Goal: Task Accomplishment & Management: Complete application form

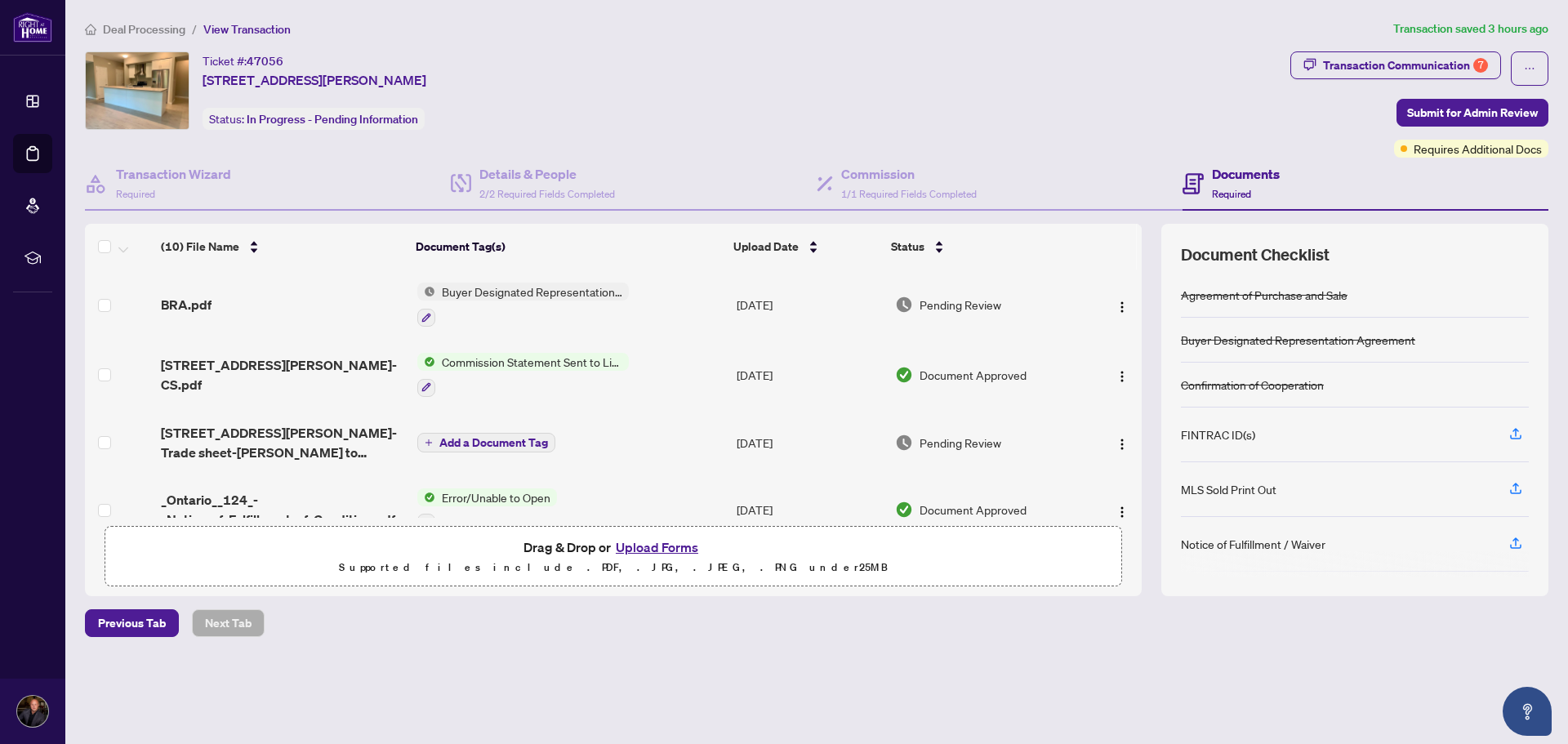
scroll to position [101, 0]
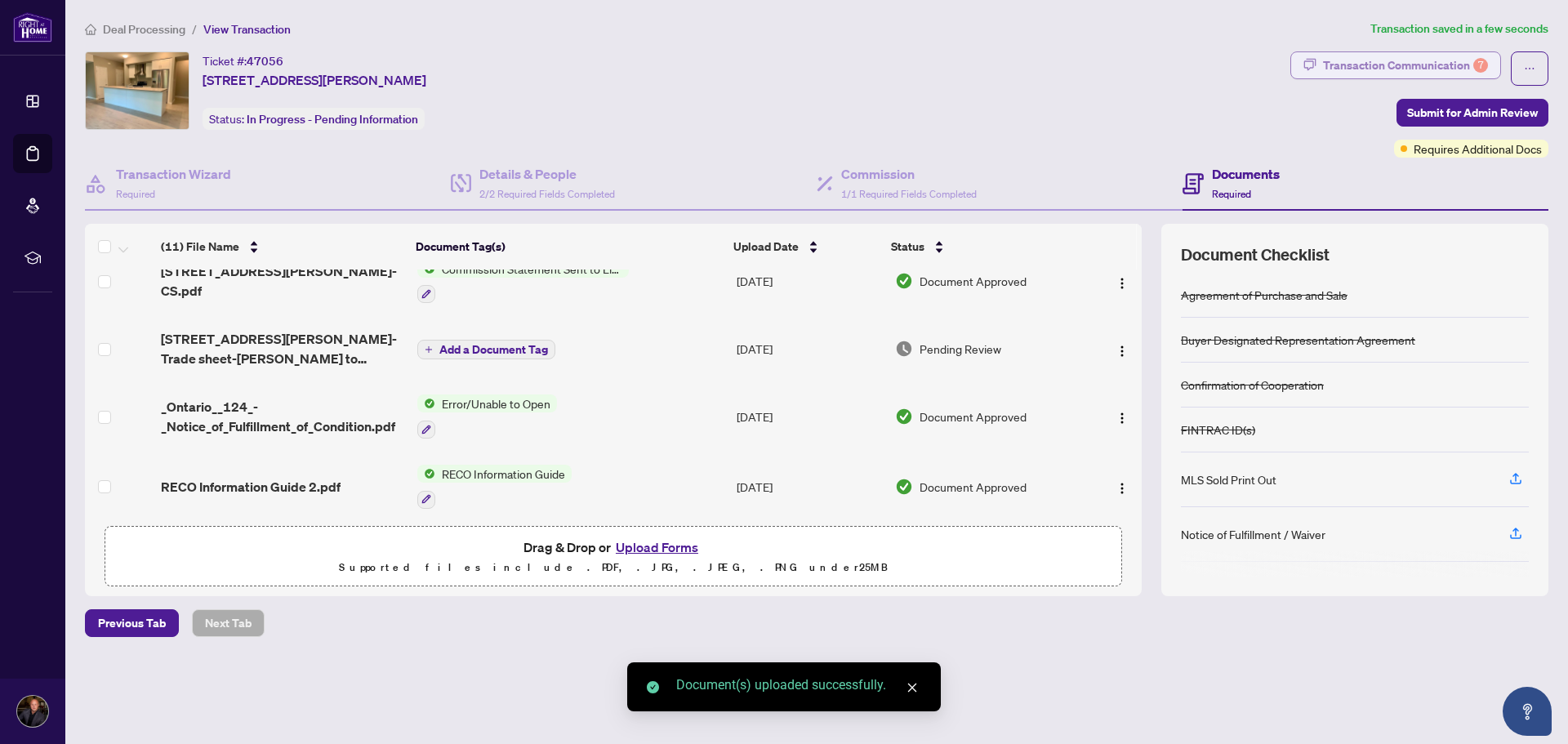
click at [1361, 63] on div "Transaction Communication 7" at bounding box center [1406, 65] width 165 height 26
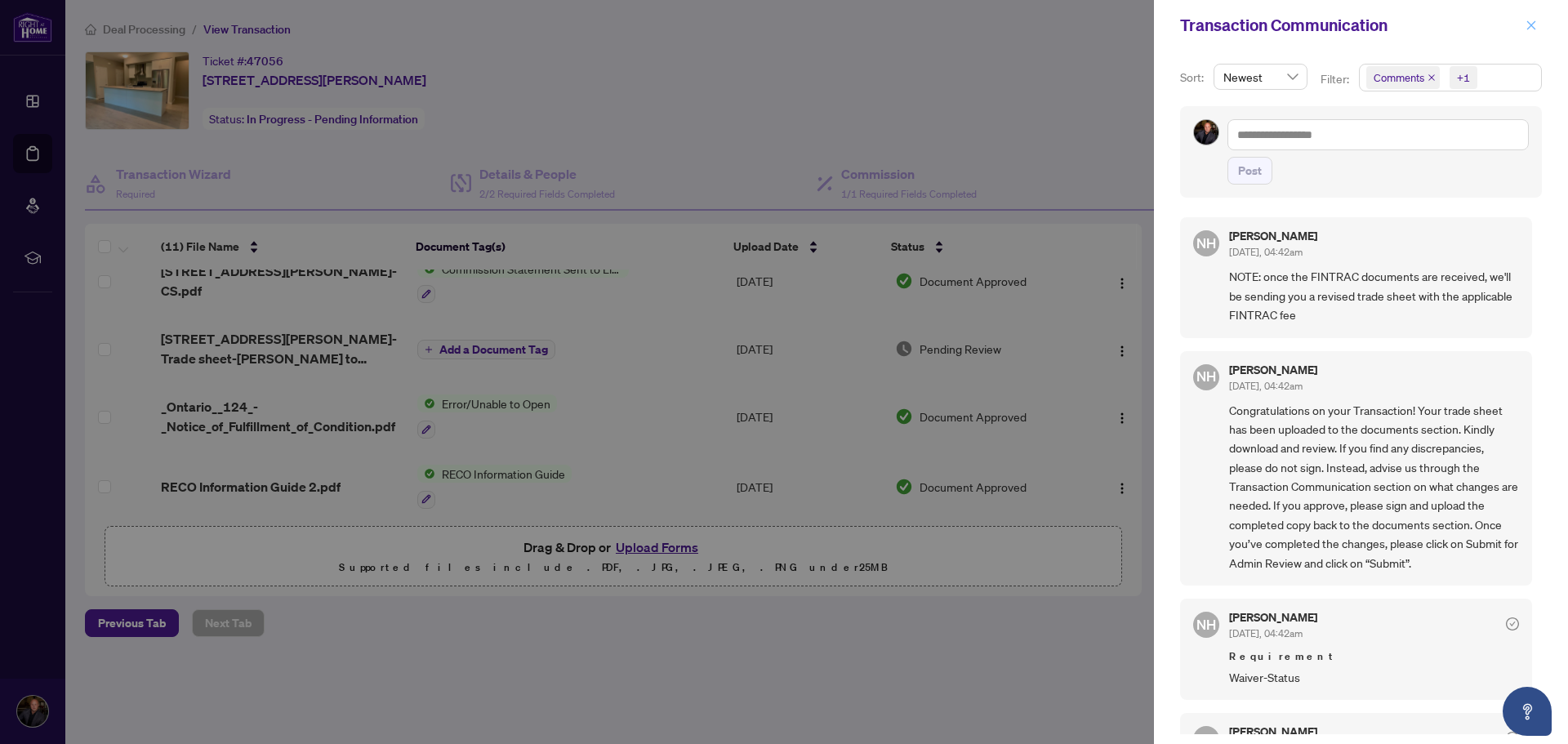
click at [1530, 20] on icon "close" at bounding box center [1531, 25] width 11 height 11
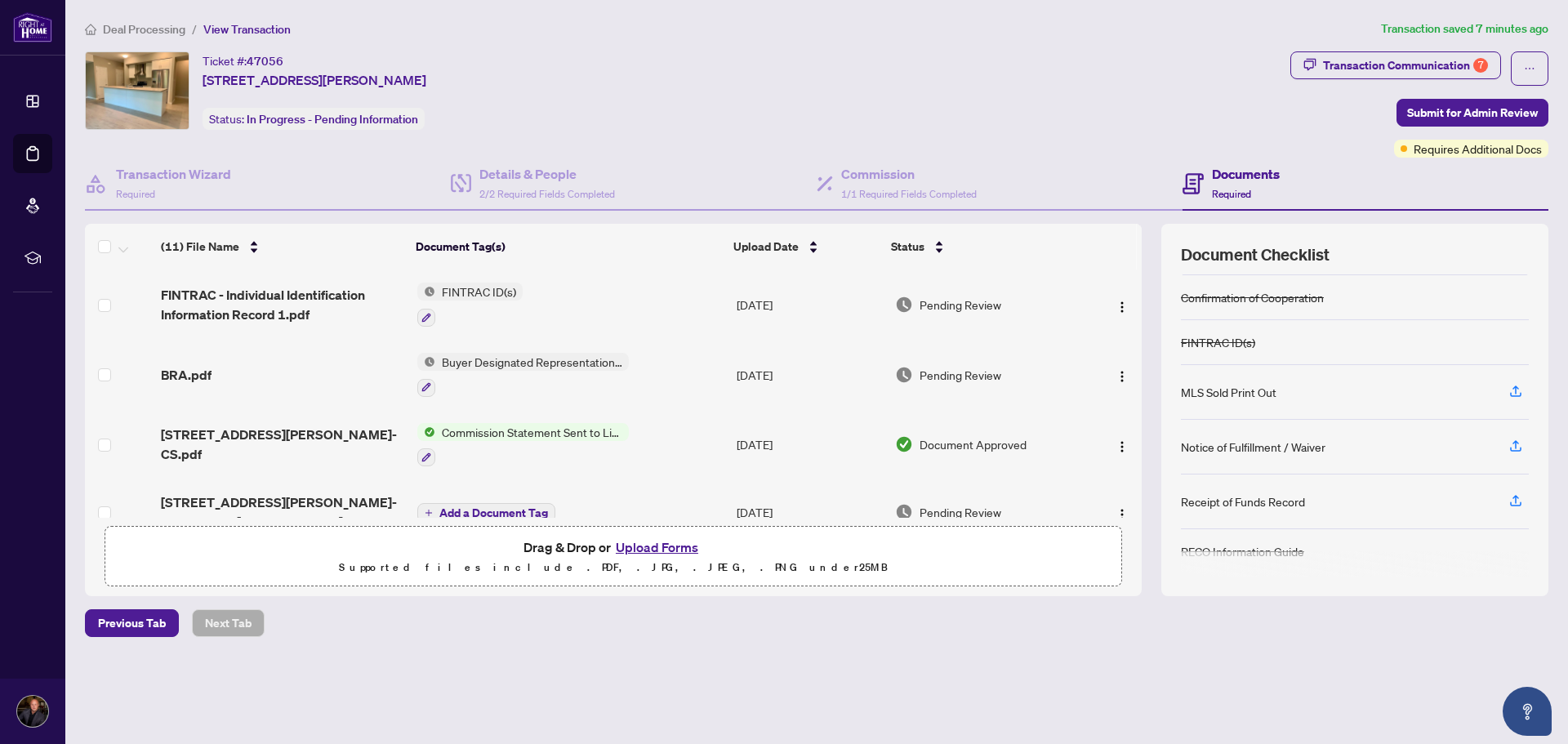
scroll to position [91, 0]
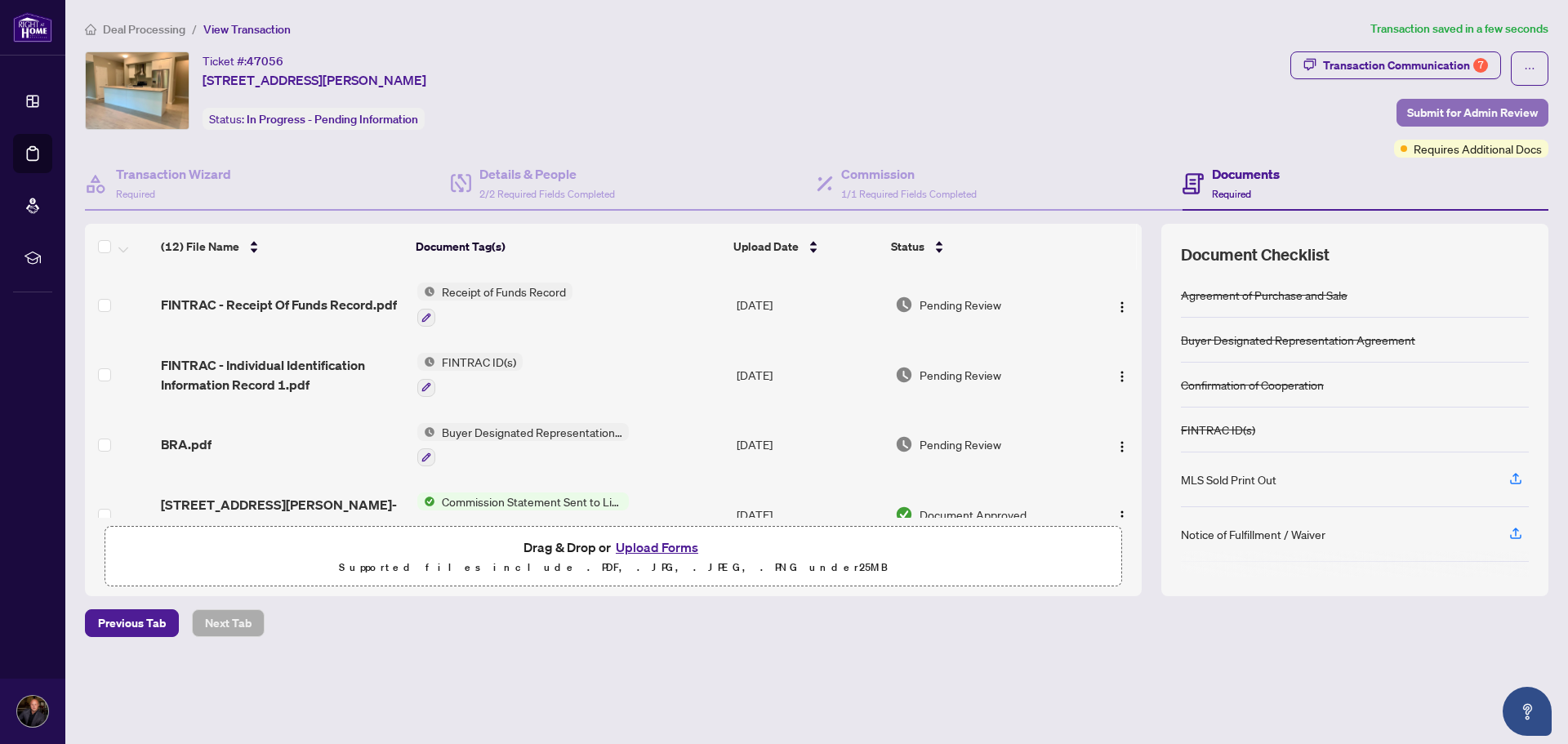
click at [1435, 111] on span "Submit for Admin Review" at bounding box center [1472, 113] width 131 height 26
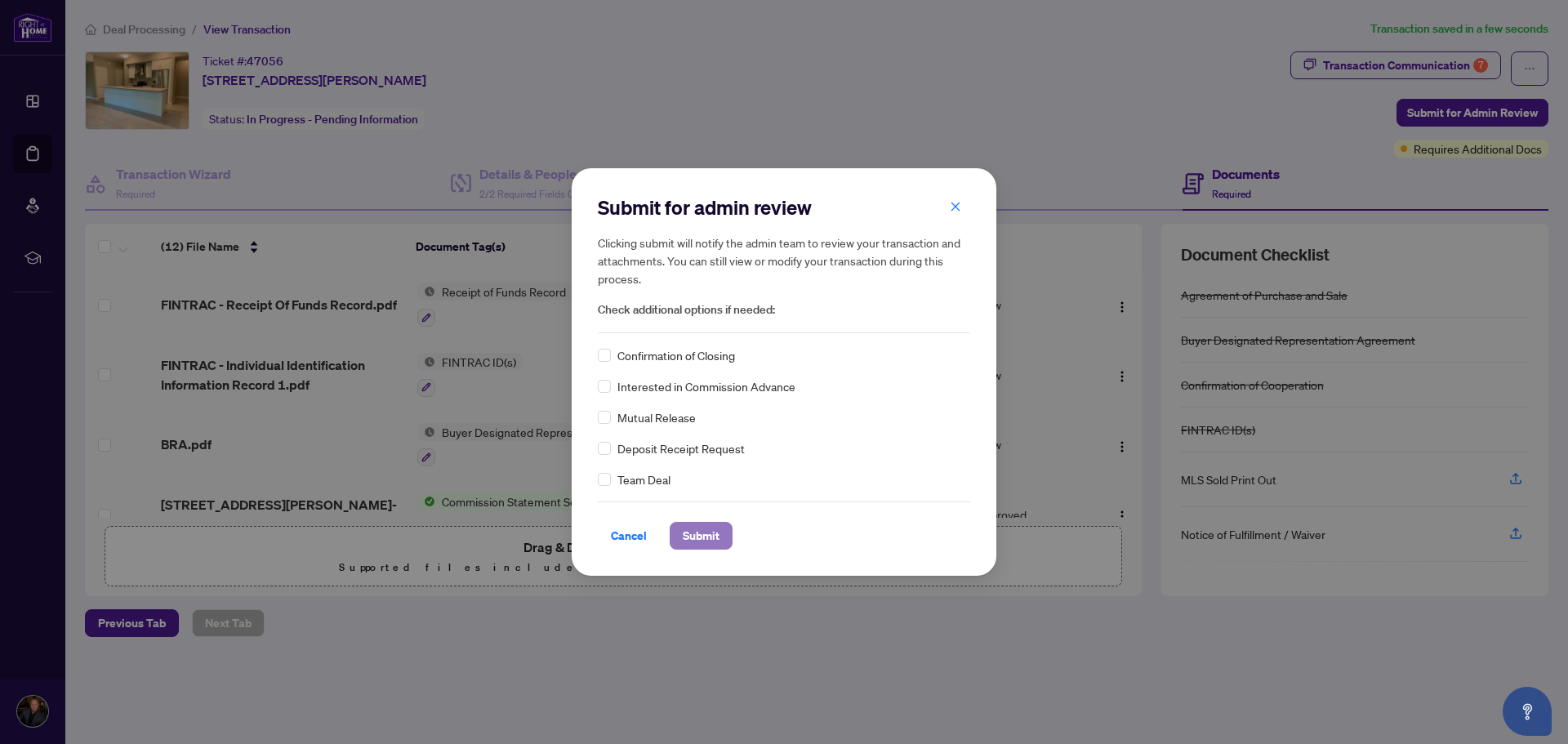
click at [701, 540] on span "Submit" at bounding box center [701, 536] width 37 height 26
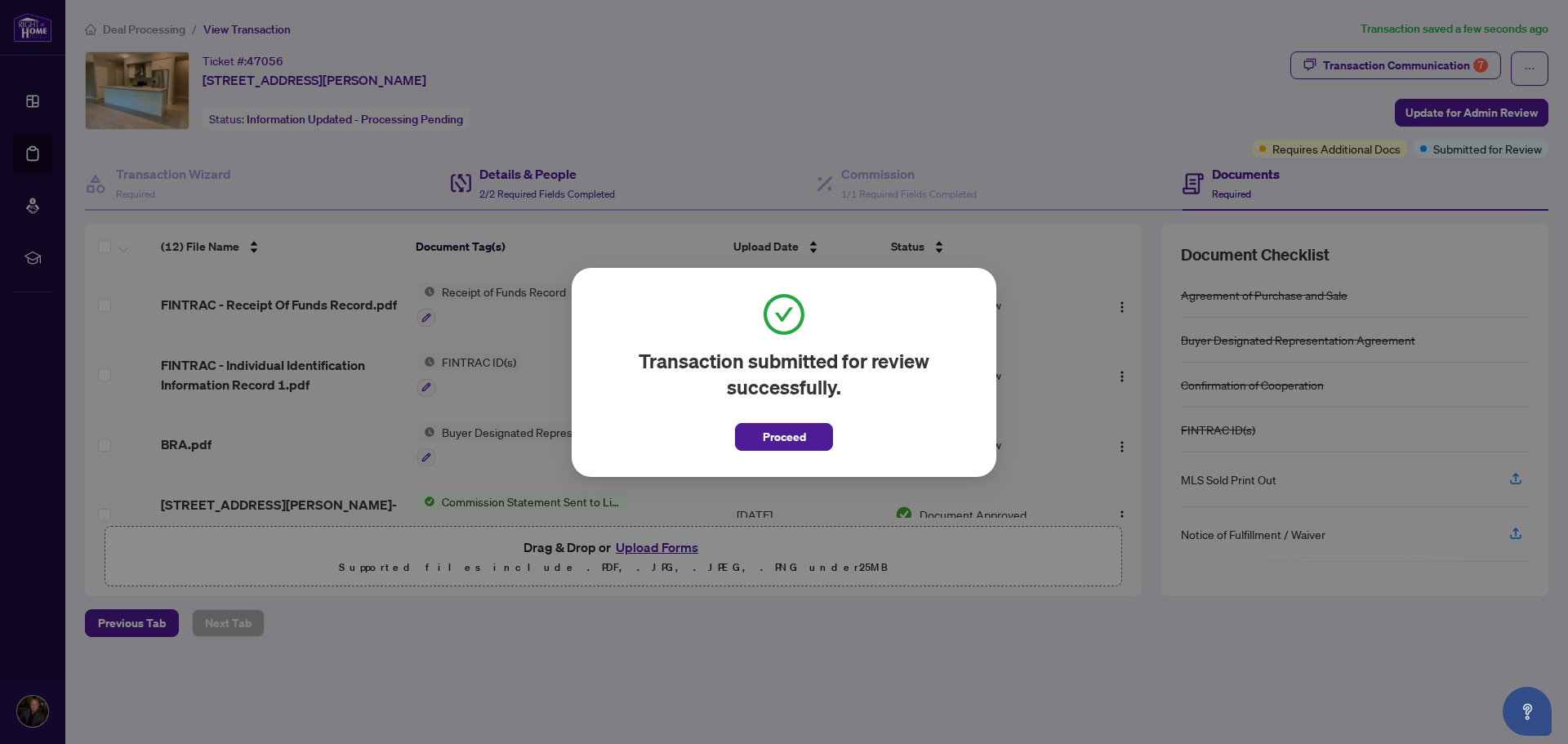
click at [498, 177] on div "Transaction submitted for review successfully. Proceed Cancel OK" at bounding box center [784, 372] width 1568 height 744
click at [755, 418] on span "Proceed" at bounding box center [784, 432] width 98 height 38
click at [758, 433] on button "Proceed" at bounding box center [784, 437] width 98 height 28
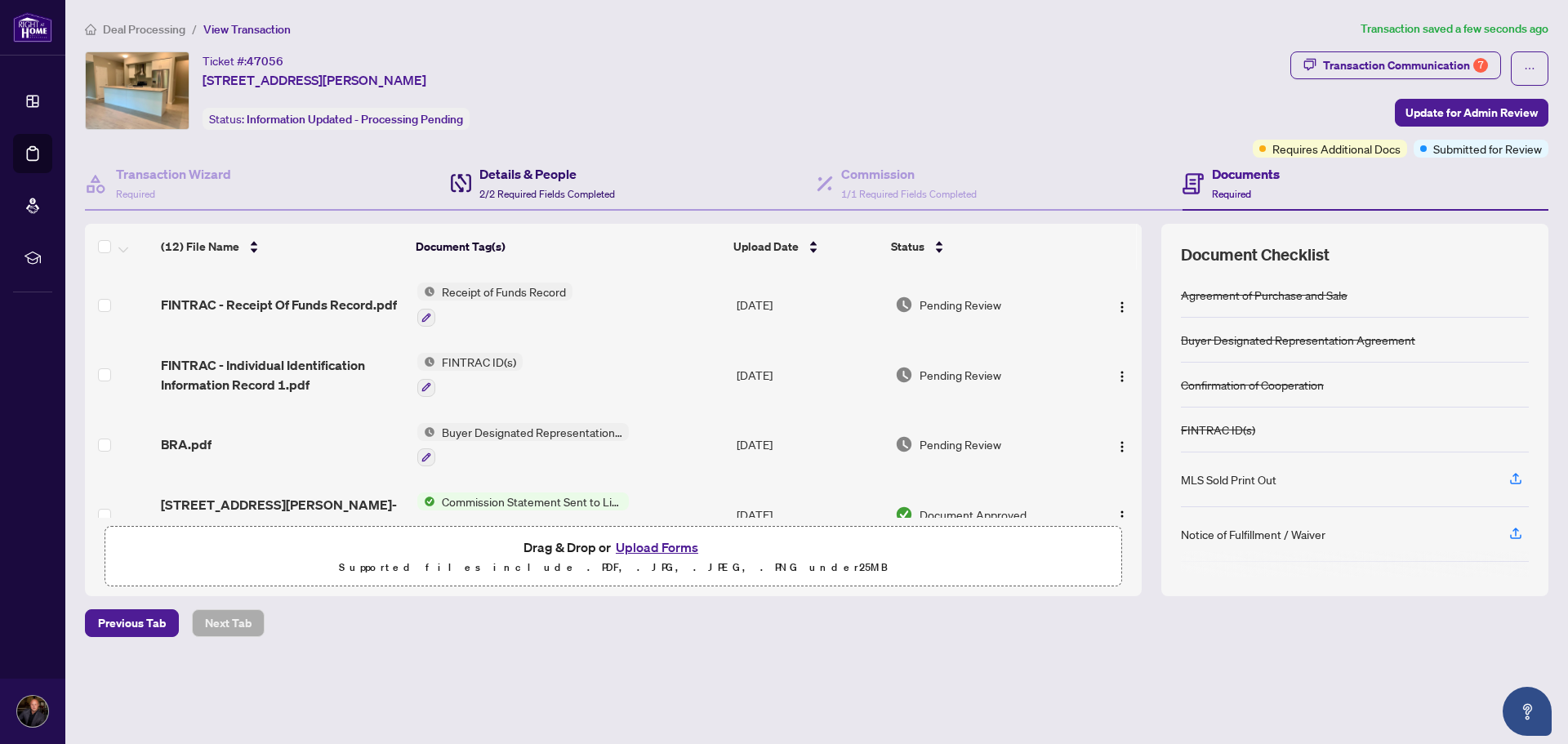
click at [541, 196] on span "2/2 Required Fields Completed" at bounding box center [547, 194] width 136 height 12
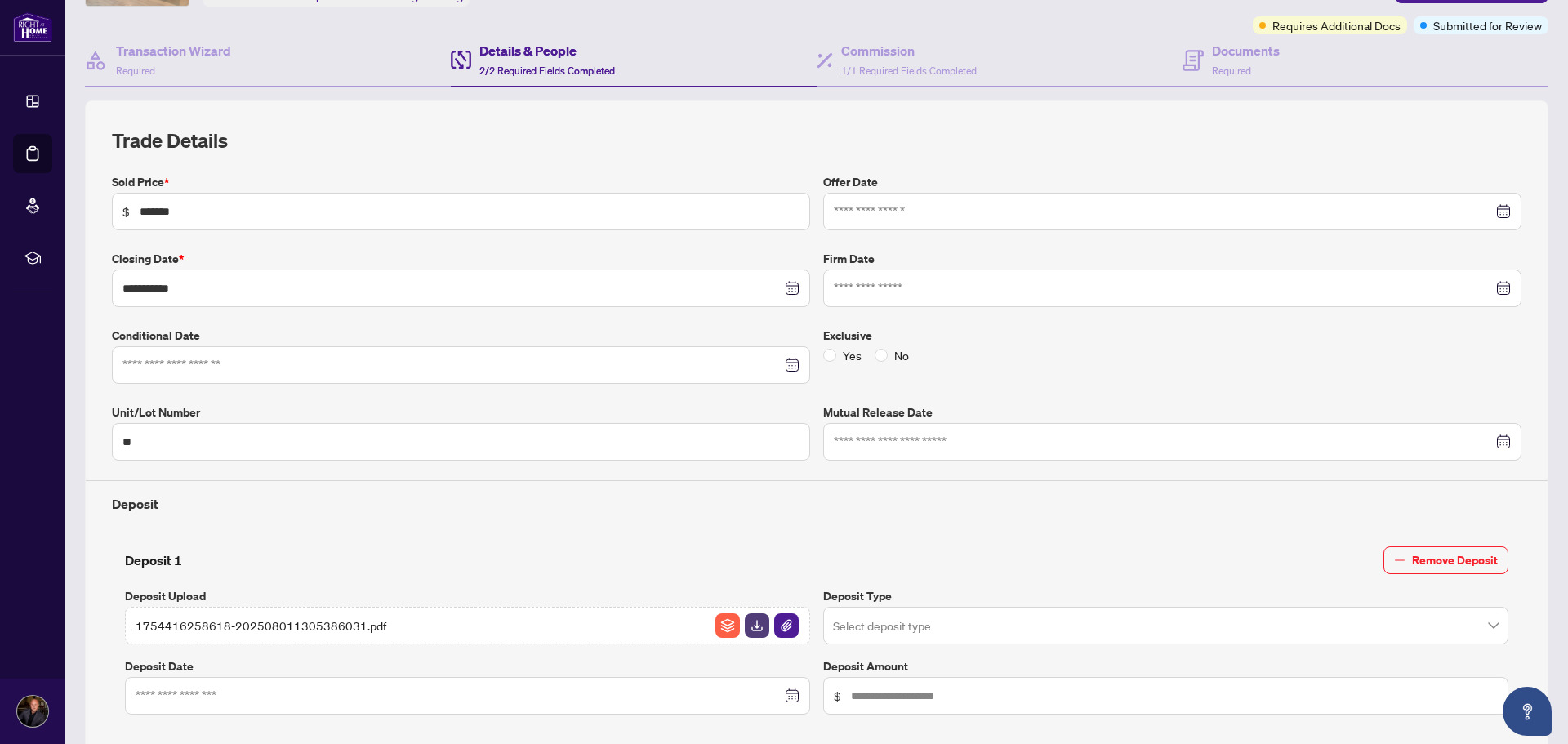
scroll to position [82, 0]
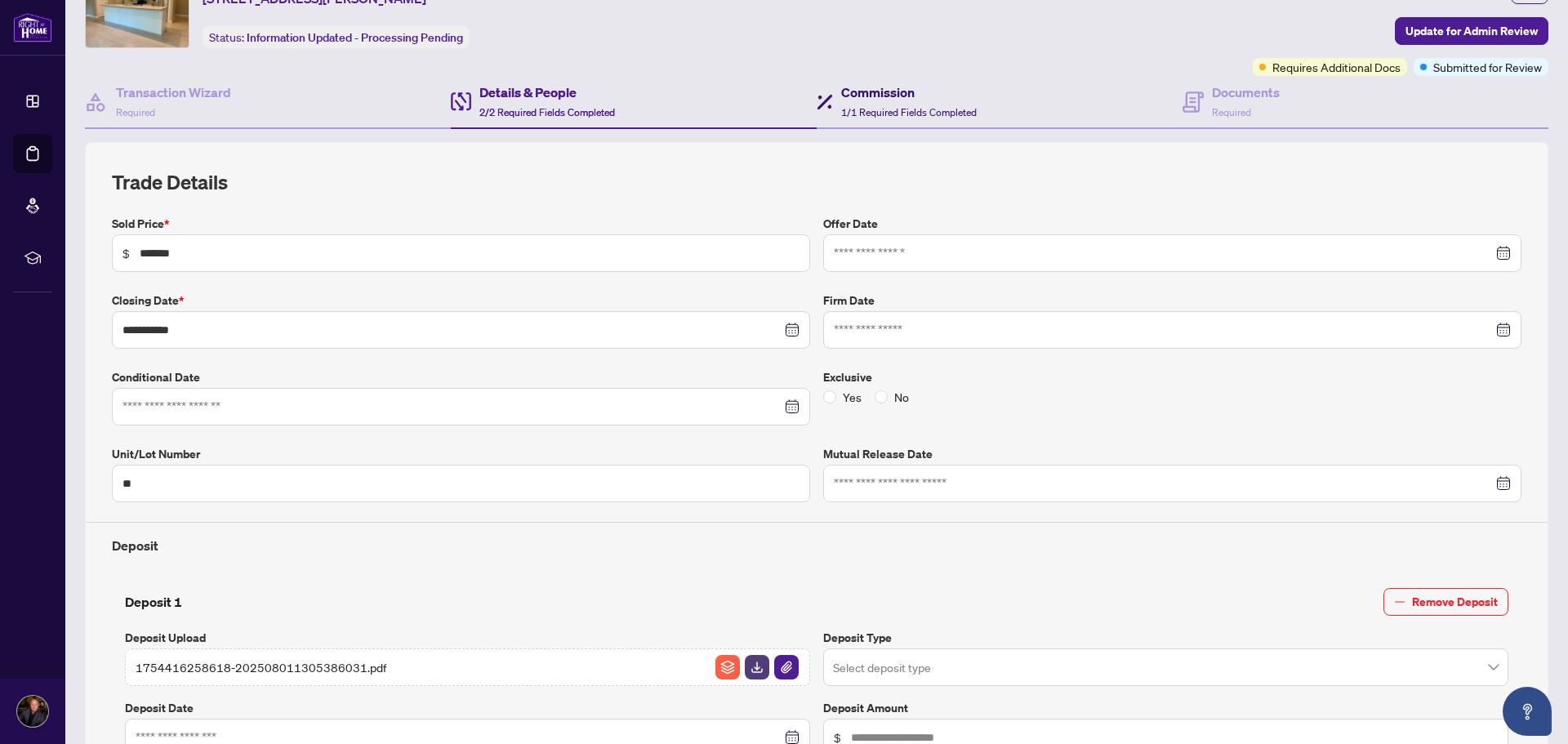
click at [958, 102] on div "Commission 1/1 Required Fields Completed" at bounding box center [909, 101] width 136 height 38
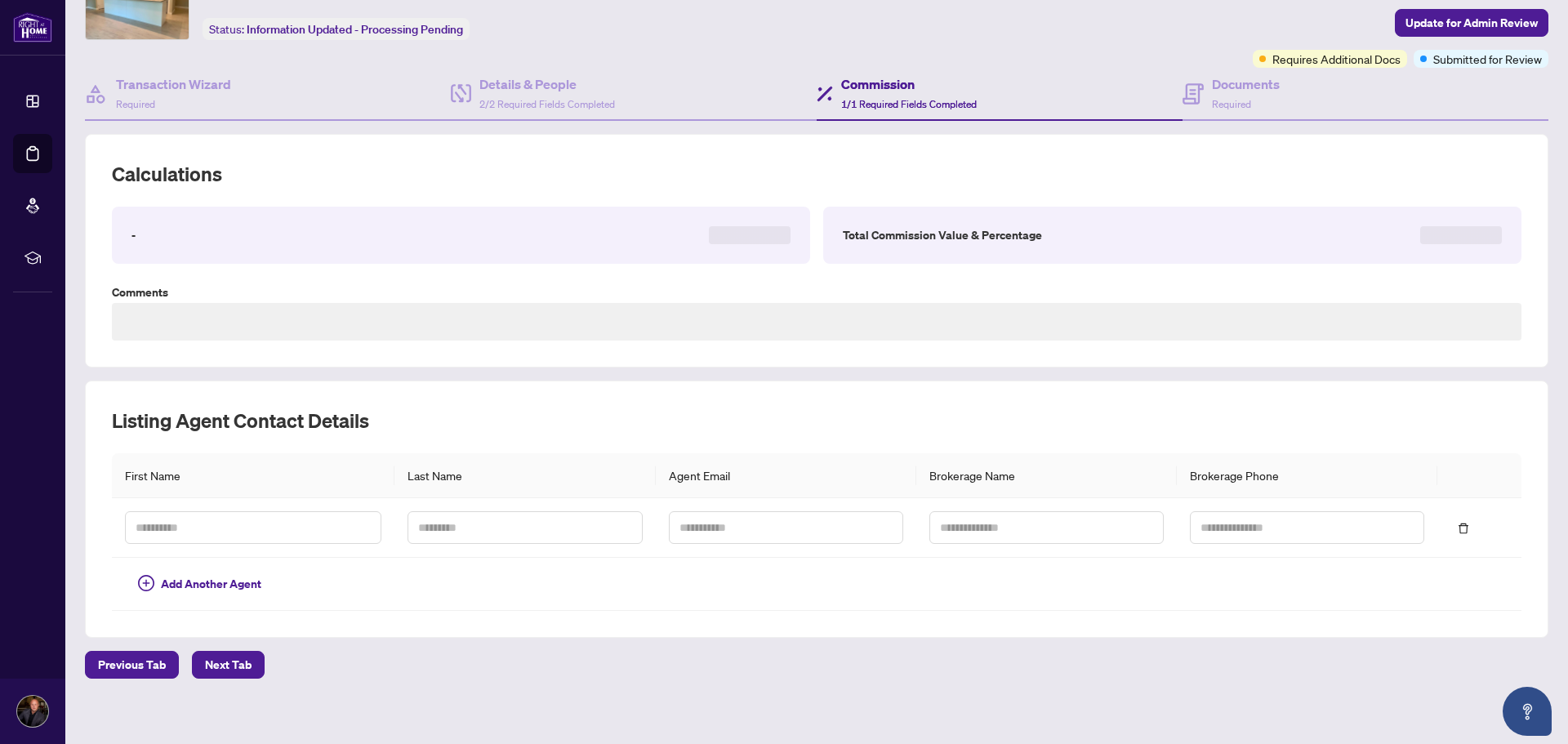
scroll to position [101, 0]
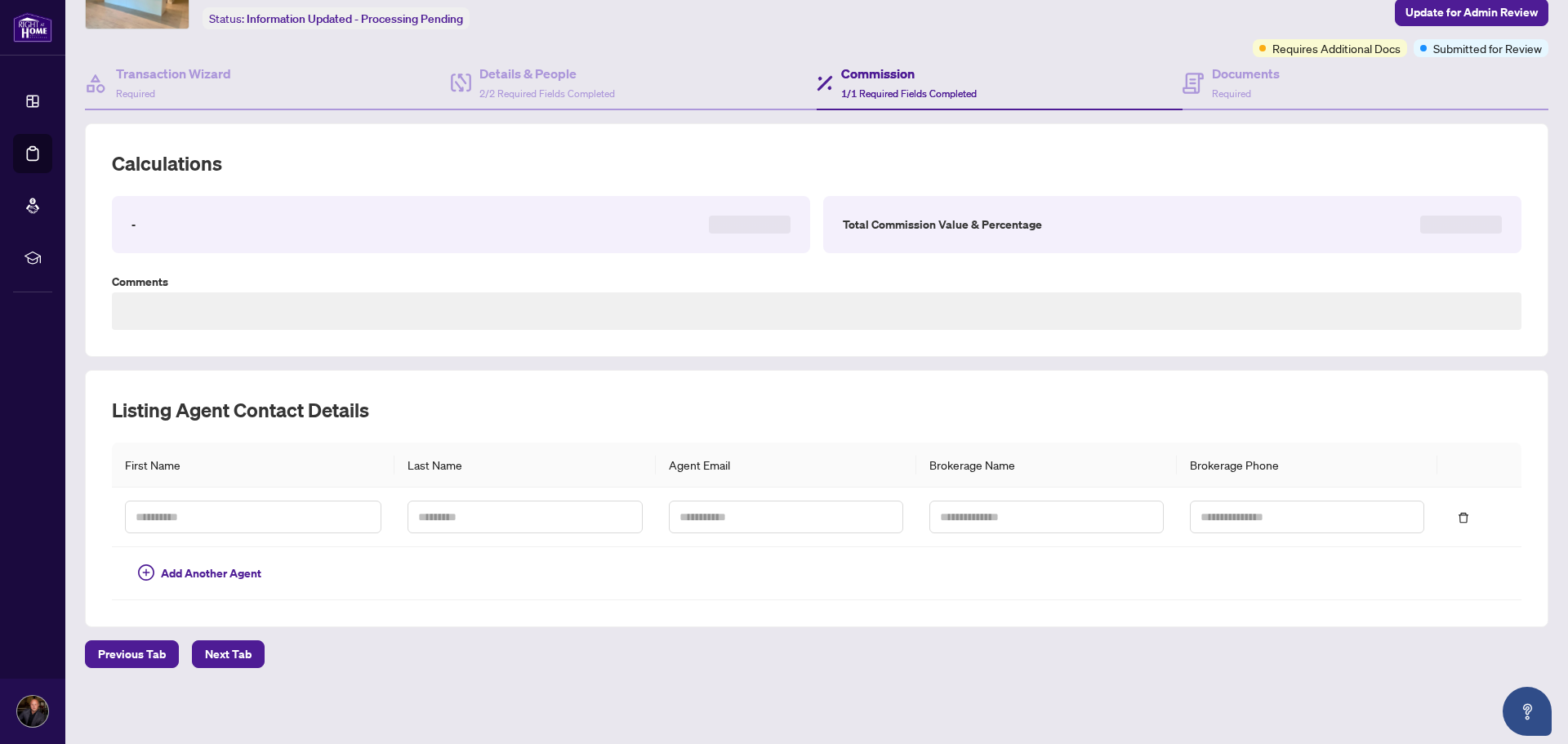
type textarea "**********"
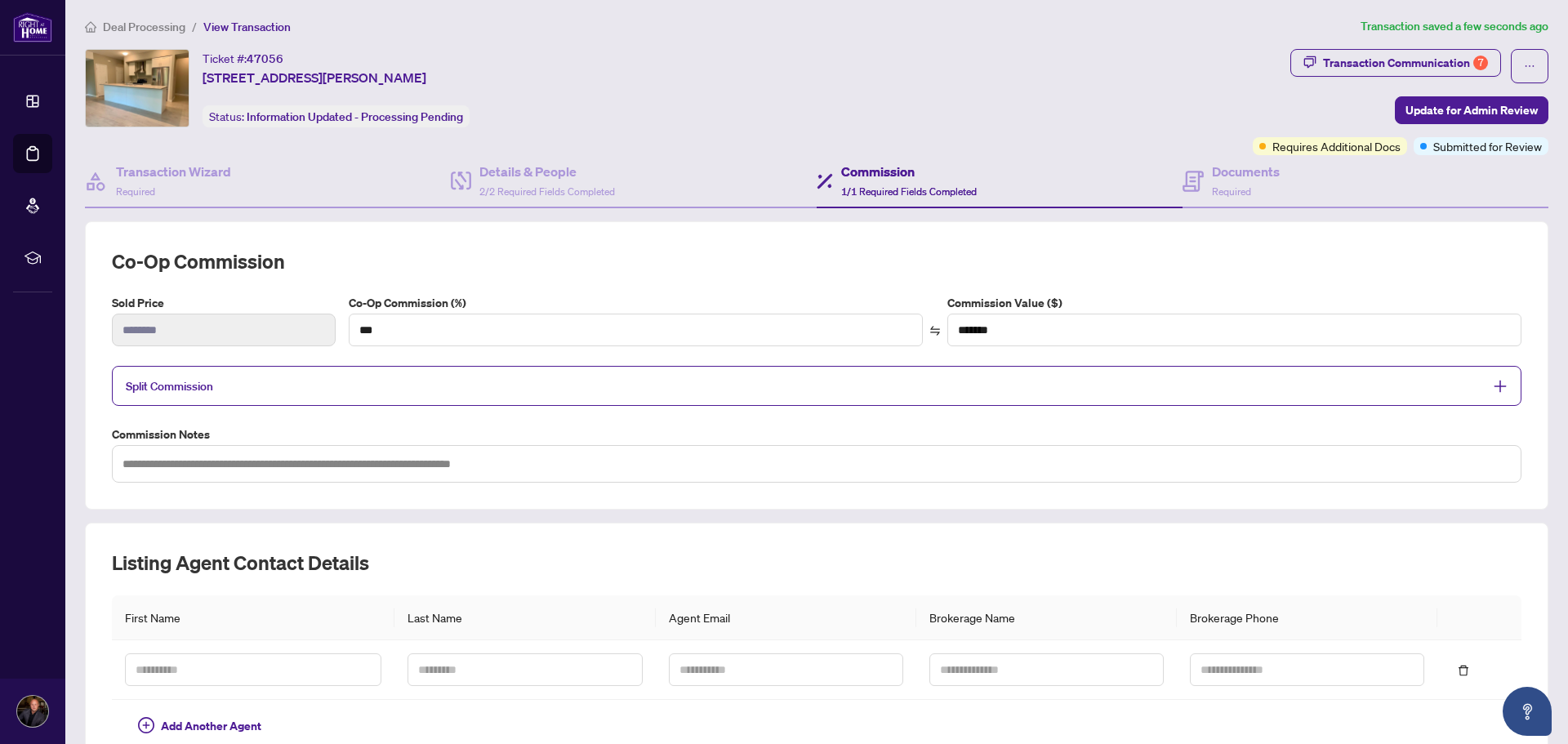
scroll to position [0, 0]
